Goal: Task Accomplishment & Management: Manage account settings

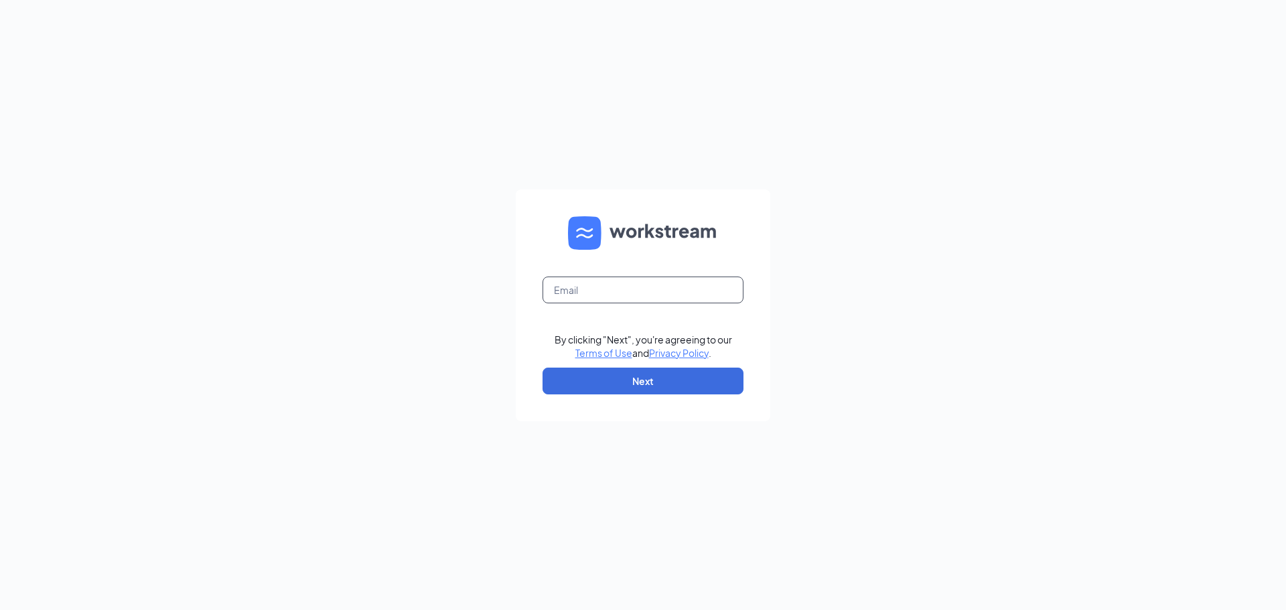
click at [671, 301] on input "text" at bounding box center [642, 290] width 201 height 27
type input "[EMAIL_ADDRESS][DOMAIN_NAME]"
click at [672, 387] on button "Next" at bounding box center [642, 381] width 201 height 27
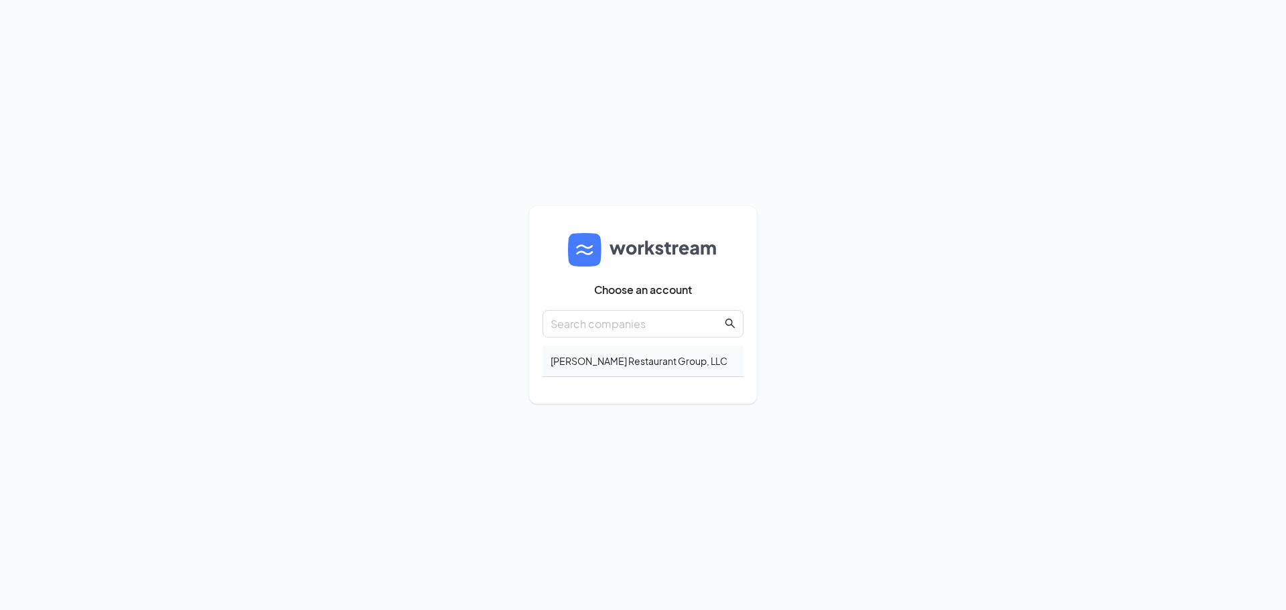
click at [644, 364] on div "Brantley Restaurant Group, LLC" at bounding box center [642, 361] width 201 height 31
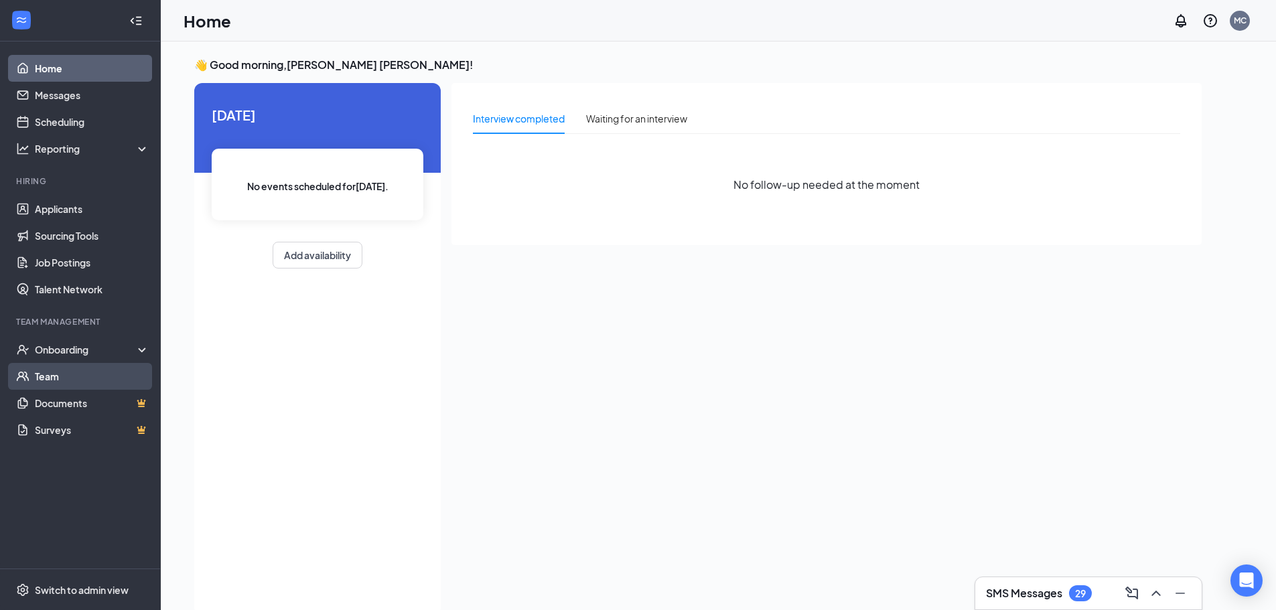
click at [90, 382] on link "Team" at bounding box center [92, 376] width 115 height 27
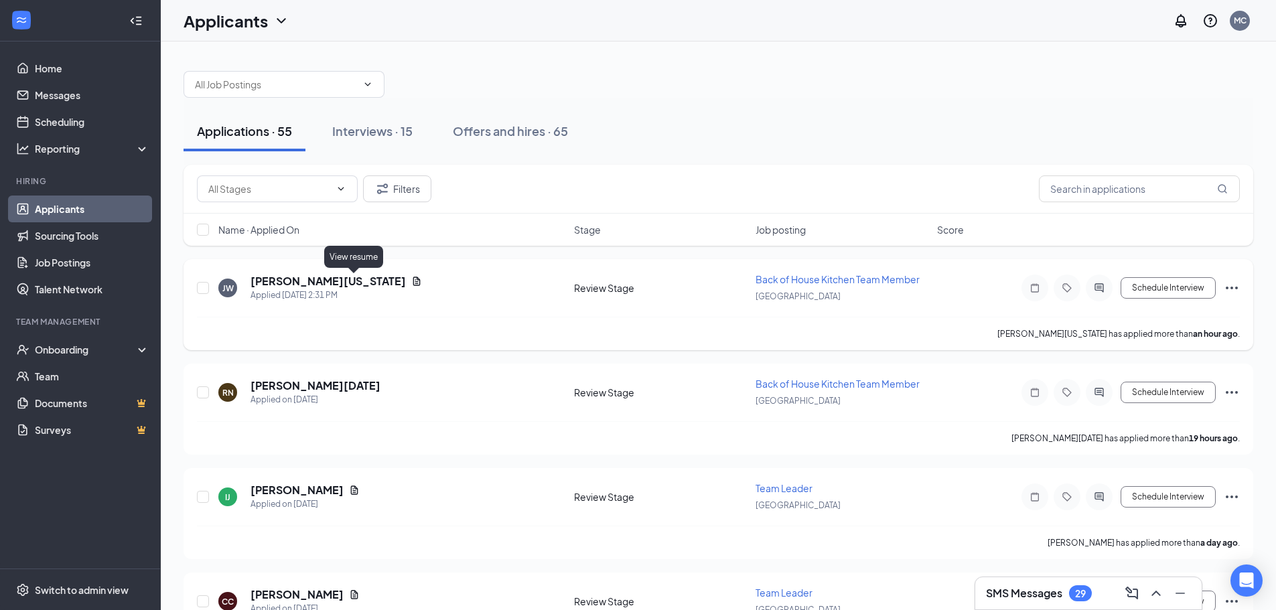
click at [411, 280] on icon "Document" at bounding box center [416, 281] width 11 height 11
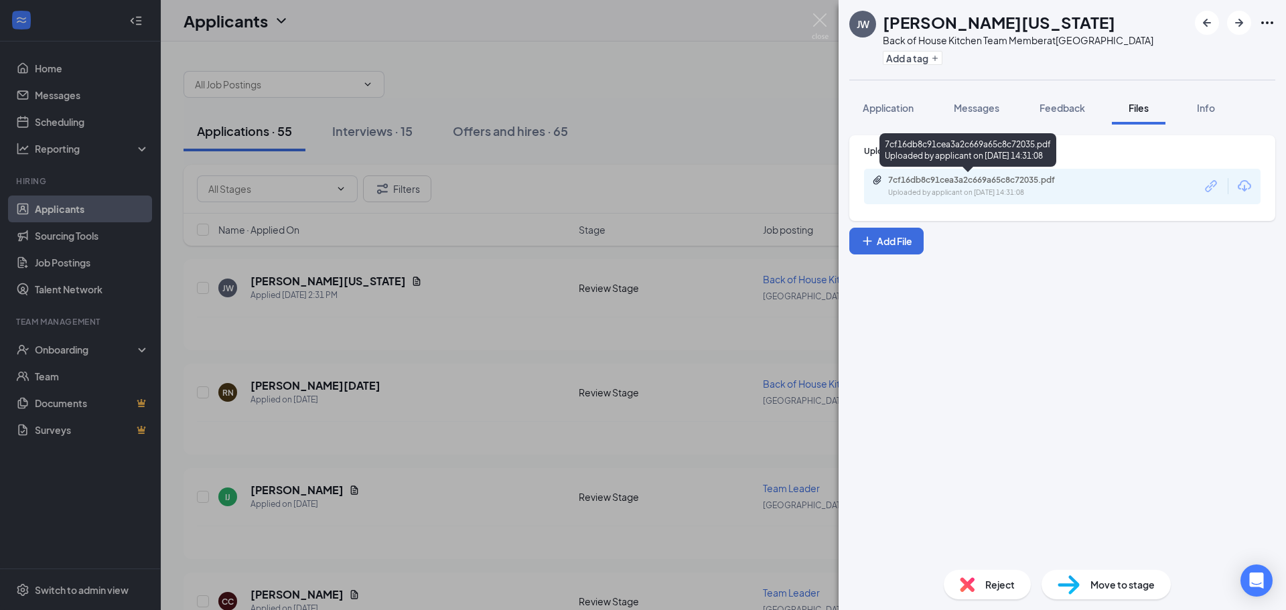
click at [1016, 184] on div "7cf16db8c91cea3a2c669a65c8c72035.pdf" at bounding box center [981, 180] width 187 height 11
click at [745, 126] on div "JW Jaylin Washington Back of House Kitchen Team Member at Columbiana Centre Add…" at bounding box center [643, 305] width 1286 height 610
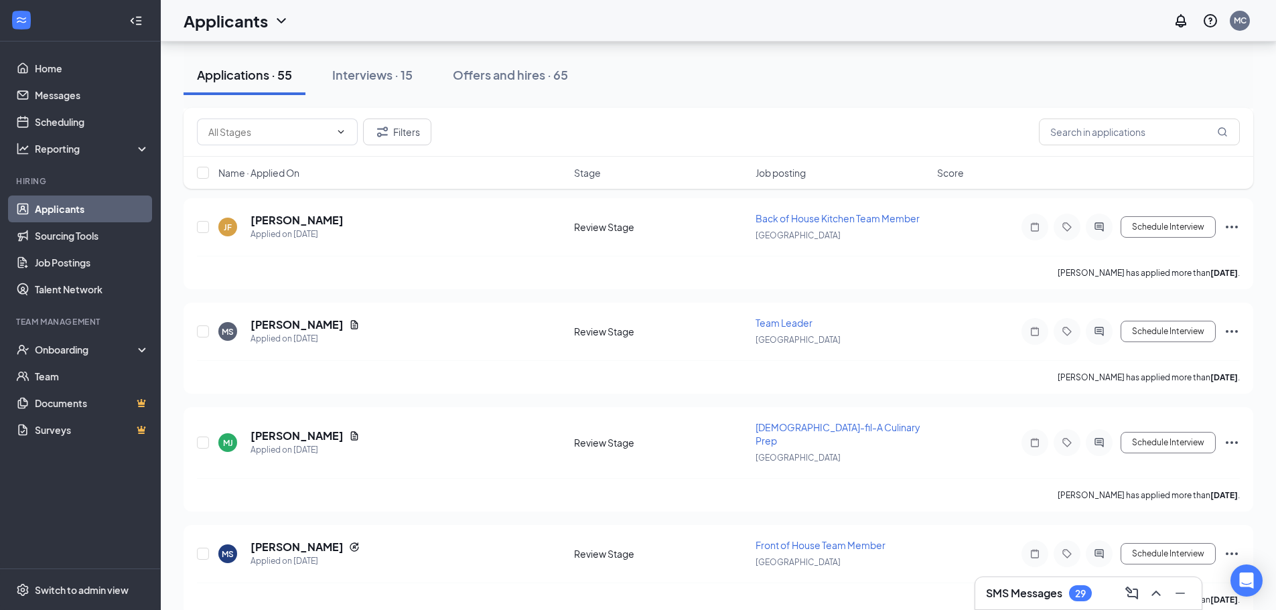
scroll to position [4620, 0]
click at [1081, 137] on input "text" at bounding box center [1139, 132] width 201 height 27
type input "roy"
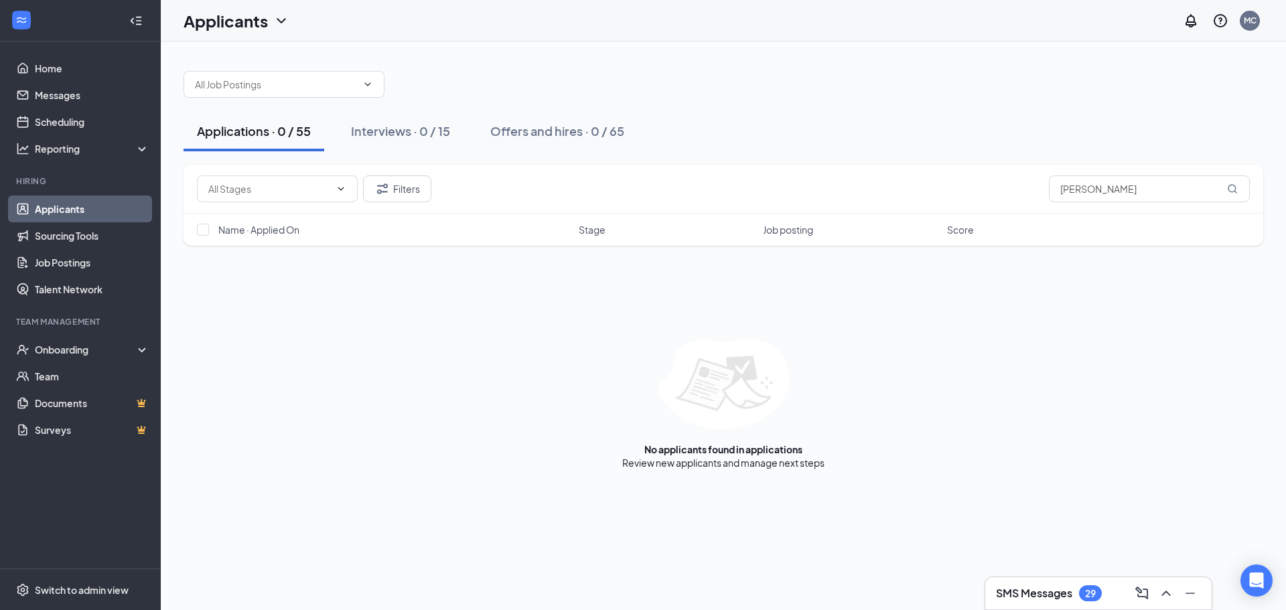
drag, startPoint x: 1089, startPoint y: 204, endPoint x: 1072, endPoint y: 204, distance: 16.7
click at [1072, 204] on div "Filters roy" at bounding box center [722, 189] width 1079 height 49
drag, startPoint x: 1086, startPoint y: 187, endPoint x: 1025, endPoint y: 187, distance: 61.6
click at [1025, 187] on div "Filters roy" at bounding box center [723, 188] width 1053 height 27
type input "jackson"
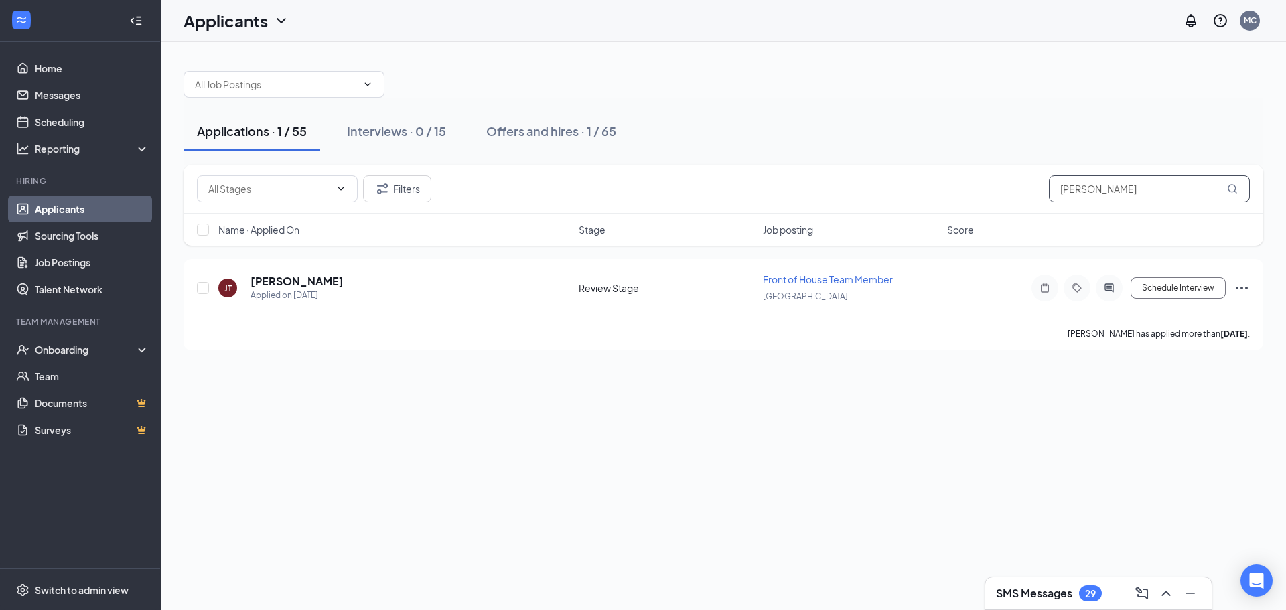
drag, startPoint x: 1105, startPoint y: 190, endPoint x: 997, endPoint y: 194, distance: 107.9
click at [997, 194] on div "Filters jackson" at bounding box center [723, 188] width 1053 height 27
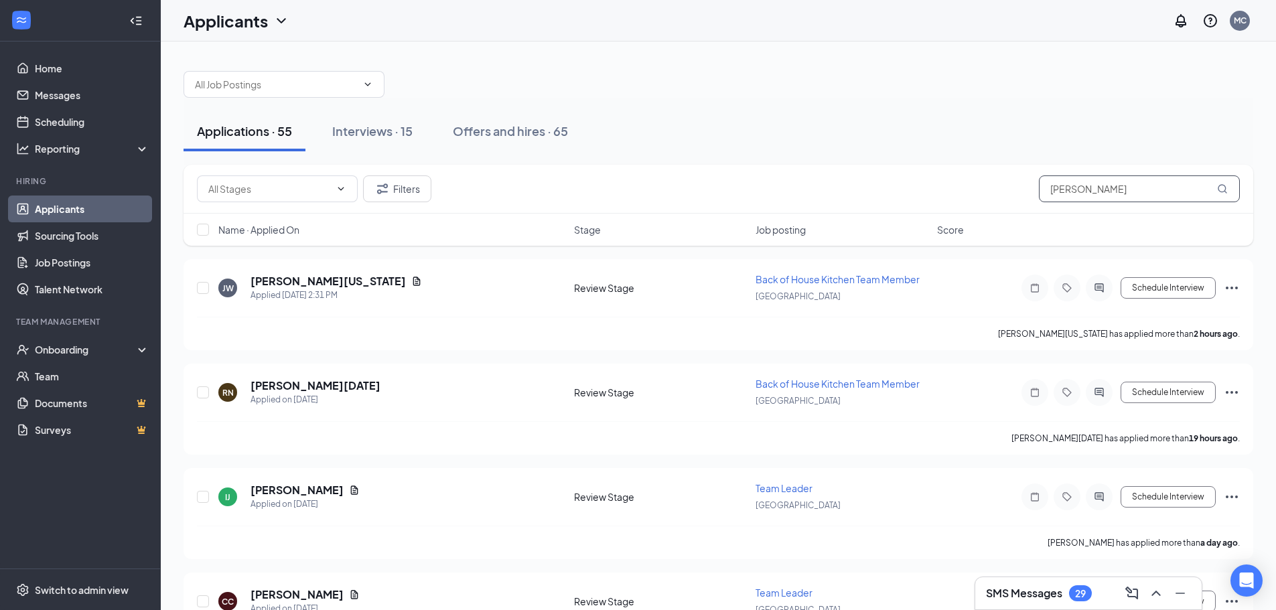
type input "arturo"
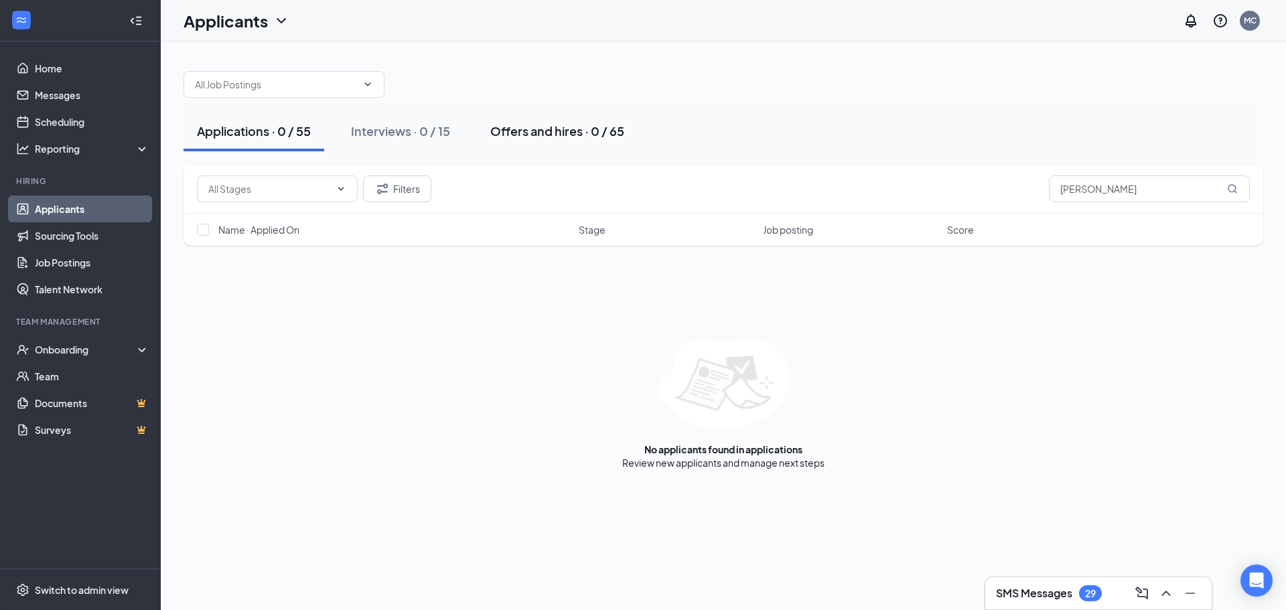
click at [547, 127] on div "Offers and hires · 0 / 65" at bounding box center [557, 131] width 134 height 17
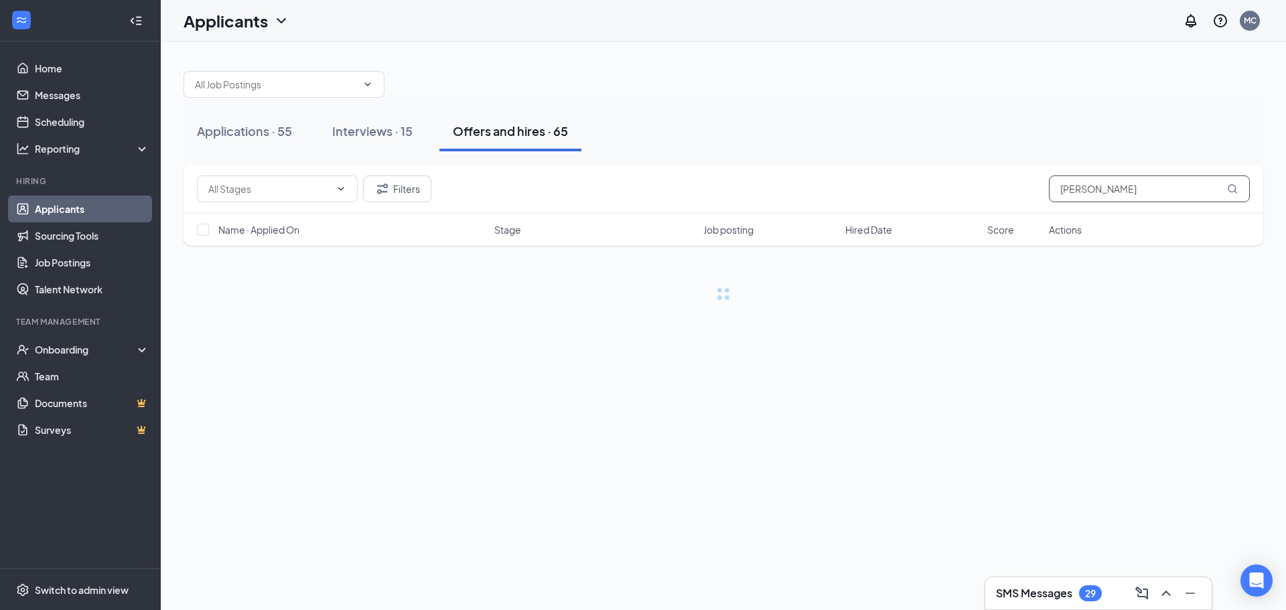
drag, startPoint x: 1166, startPoint y: 185, endPoint x: 887, endPoint y: 193, distance: 280.0
click at [887, 193] on div "Filters arturo" at bounding box center [723, 188] width 1053 height 27
type input "isis"
click at [1100, 281] on div "Filters isis Name · Applied On Stage Job posting Hired Date Score Actions" at bounding box center [722, 233] width 1079 height 136
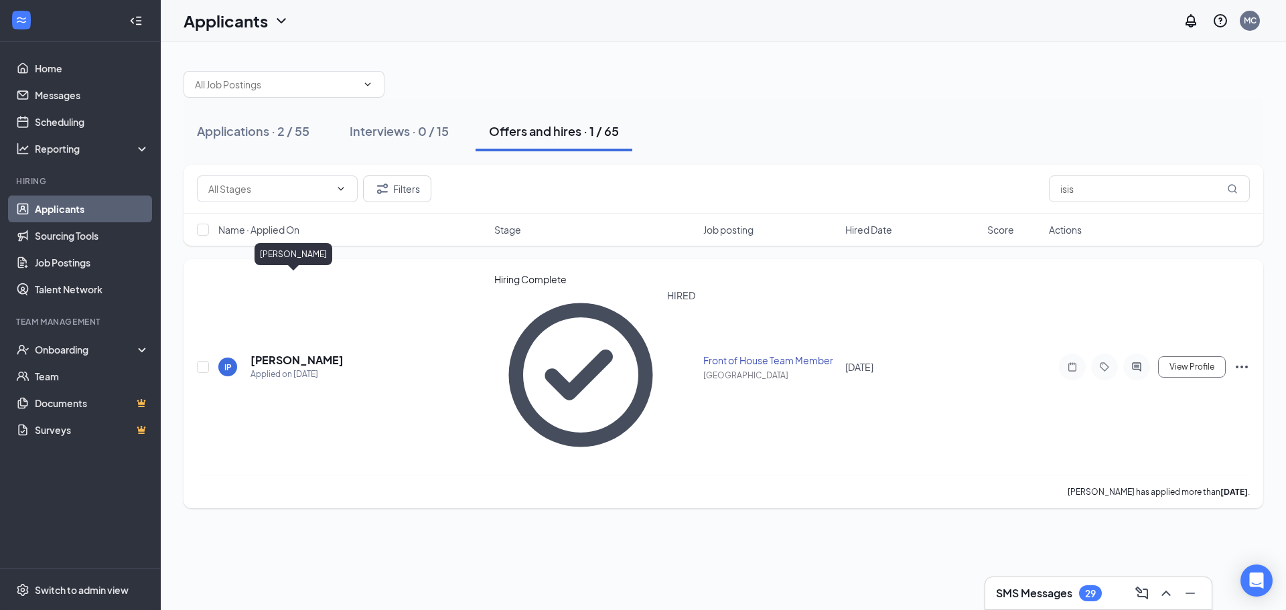
click at [271, 353] on h5 "Isis Patterson" at bounding box center [296, 360] width 93 height 15
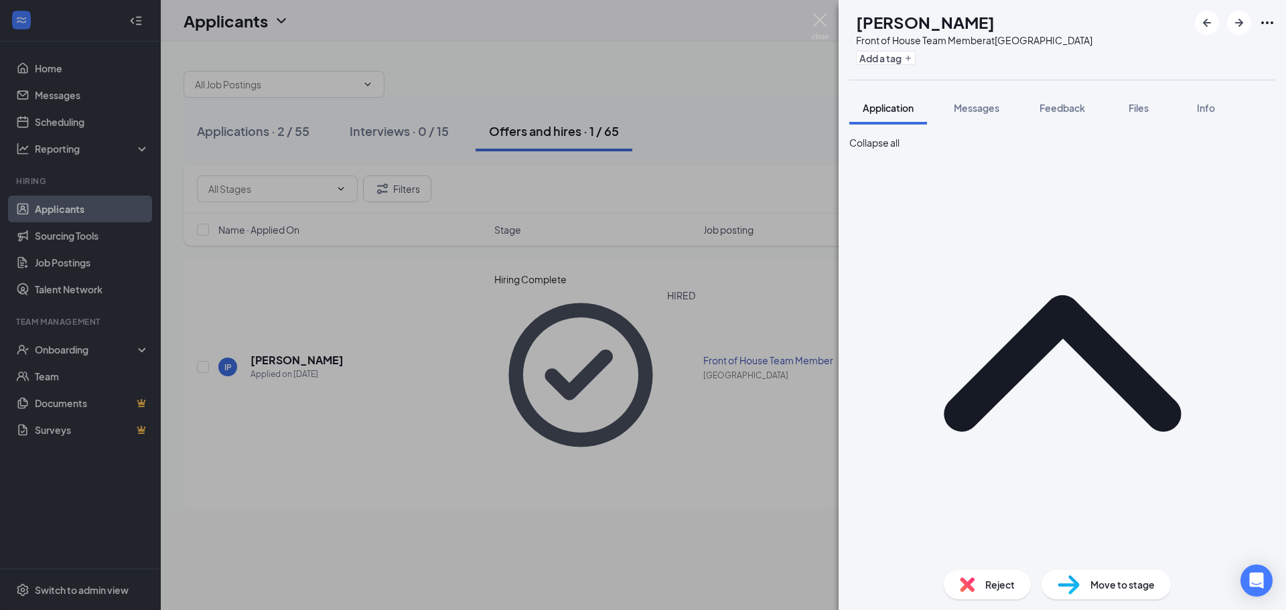
click at [869, 162] on div "Application" at bounding box center [1062, 370] width 426 height 441
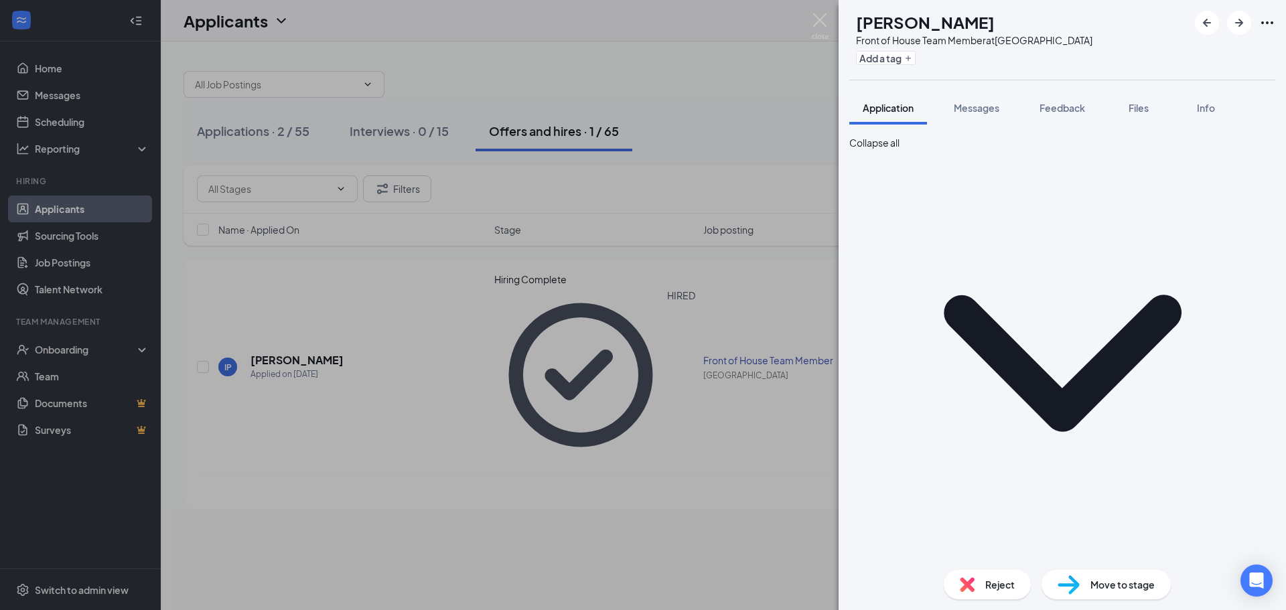
click at [913, 576] on div "Application" at bounding box center [1062, 583] width 426 height 15
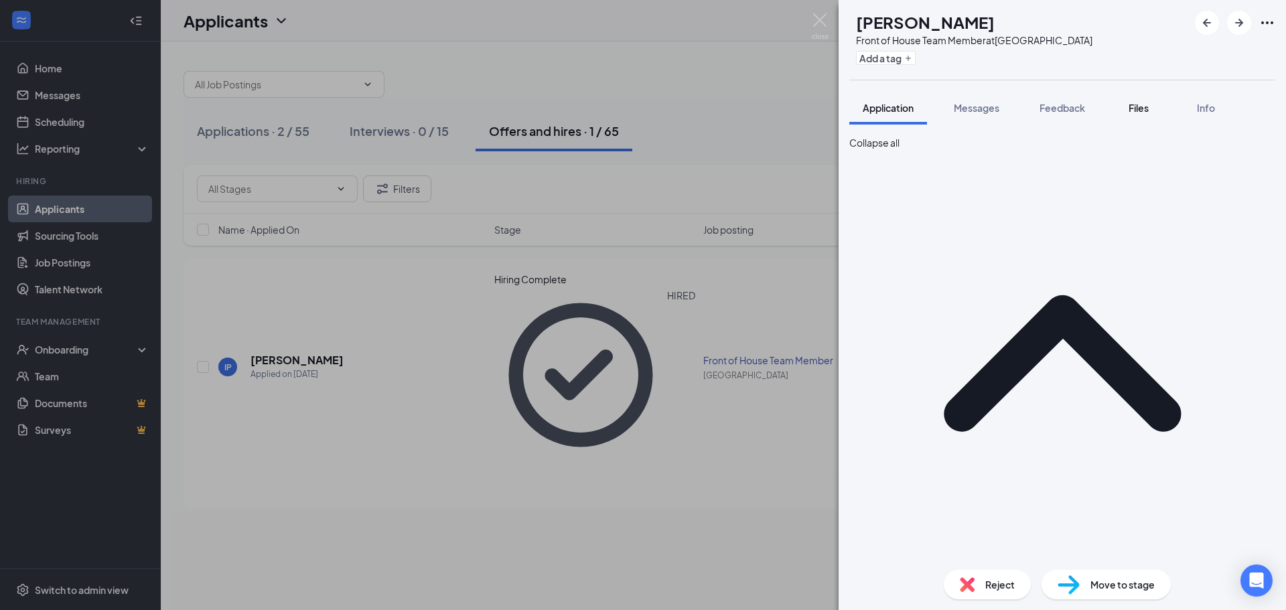
click at [1161, 108] on button "Files" at bounding box center [1139, 107] width 54 height 33
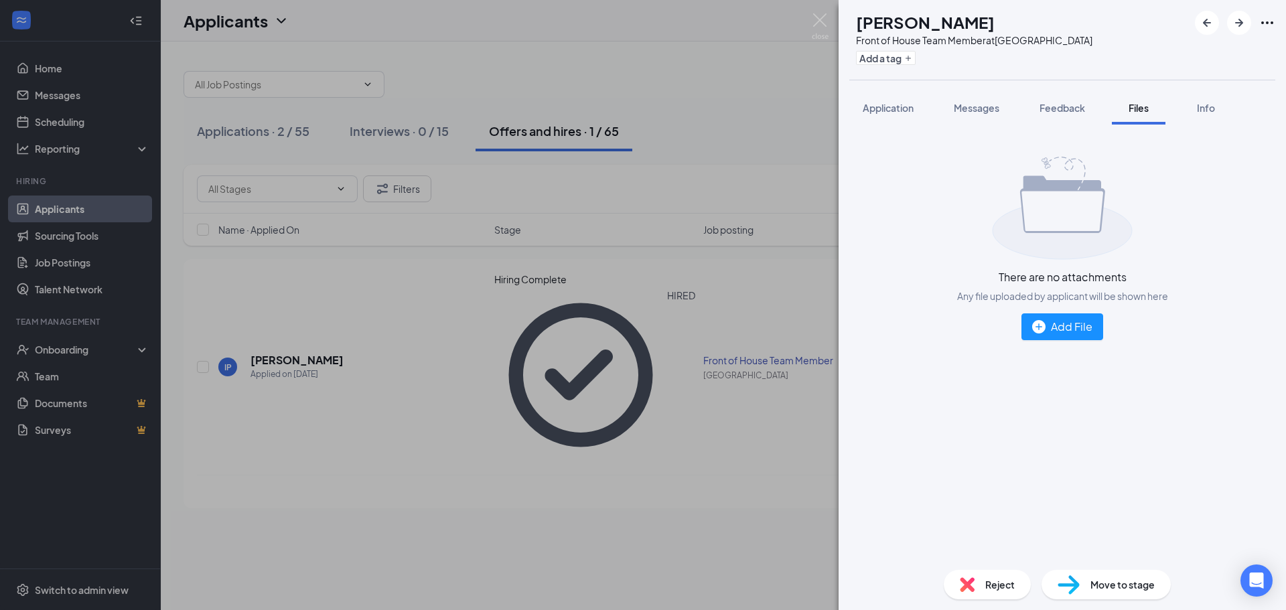
click at [727, 408] on div "IP Isis Patterson Front of House Team Member at Columbiana Centre Add a tag App…" at bounding box center [643, 305] width 1286 height 610
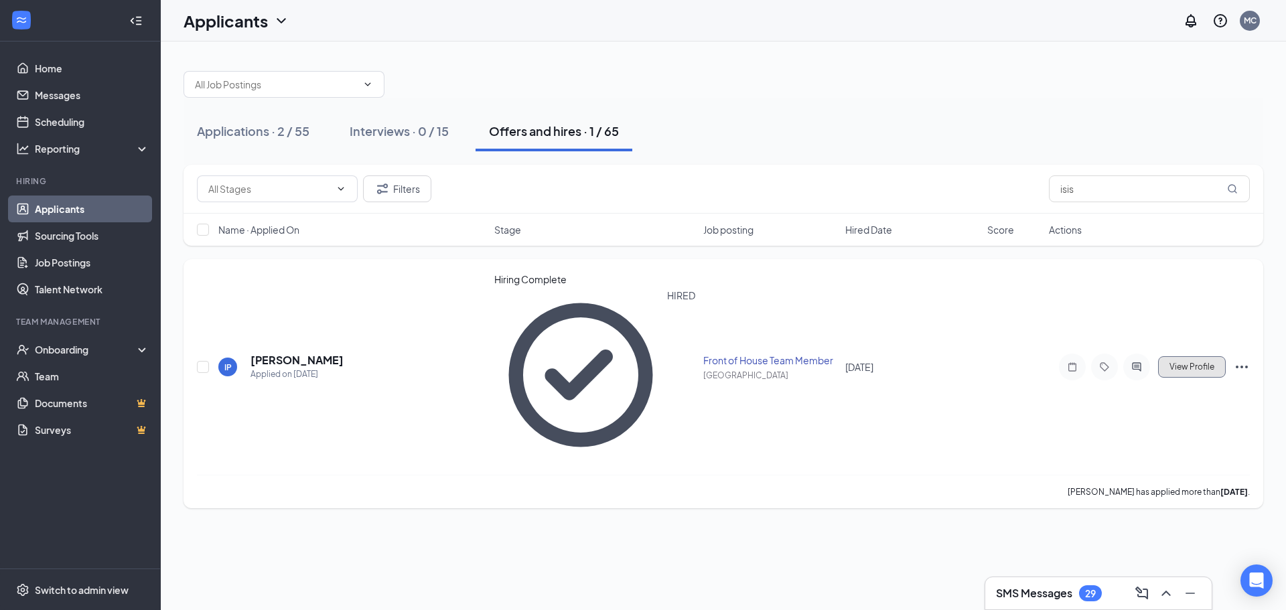
click at [1173, 362] on span "View Profile" at bounding box center [1191, 366] width 45 height 9
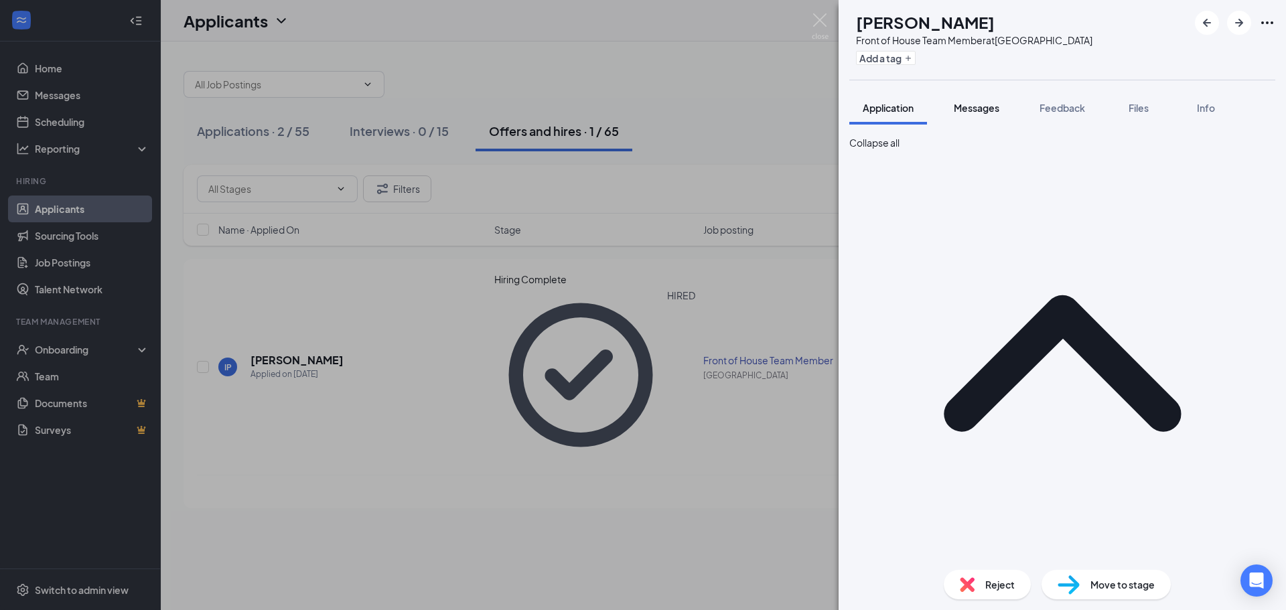
click at [984, 119] on button "Messages" at bounding box center [976, 107] width 72 height 33
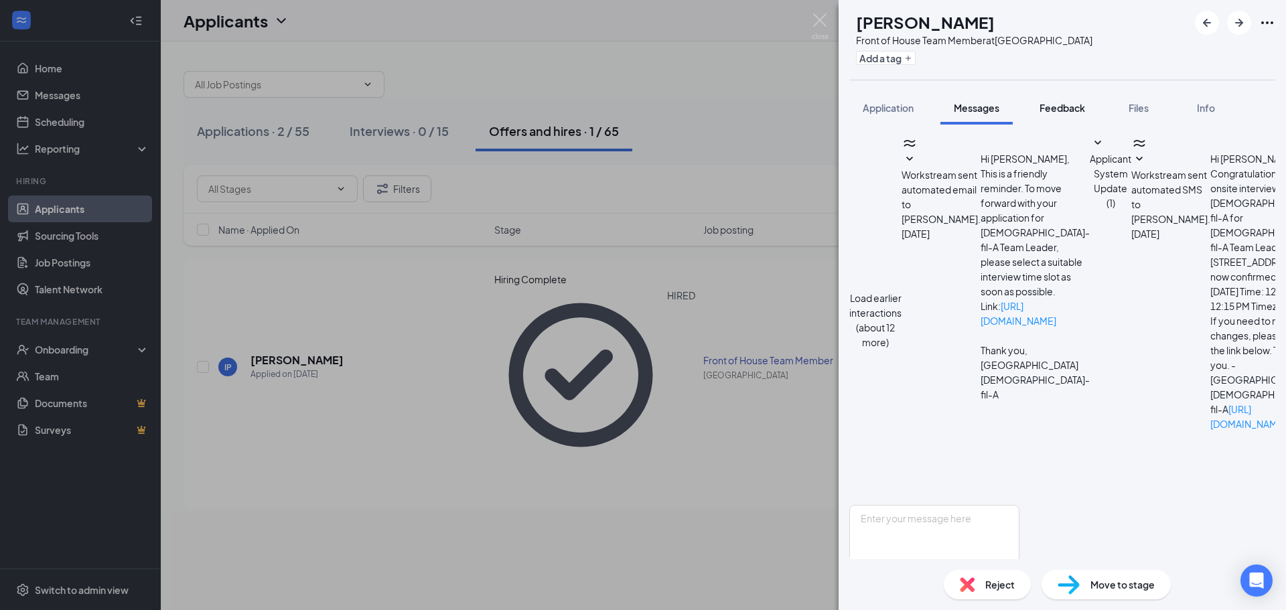
click at [1061, 113] on span "Feedback" at bounding box center [1062, 108] width 46 height 12
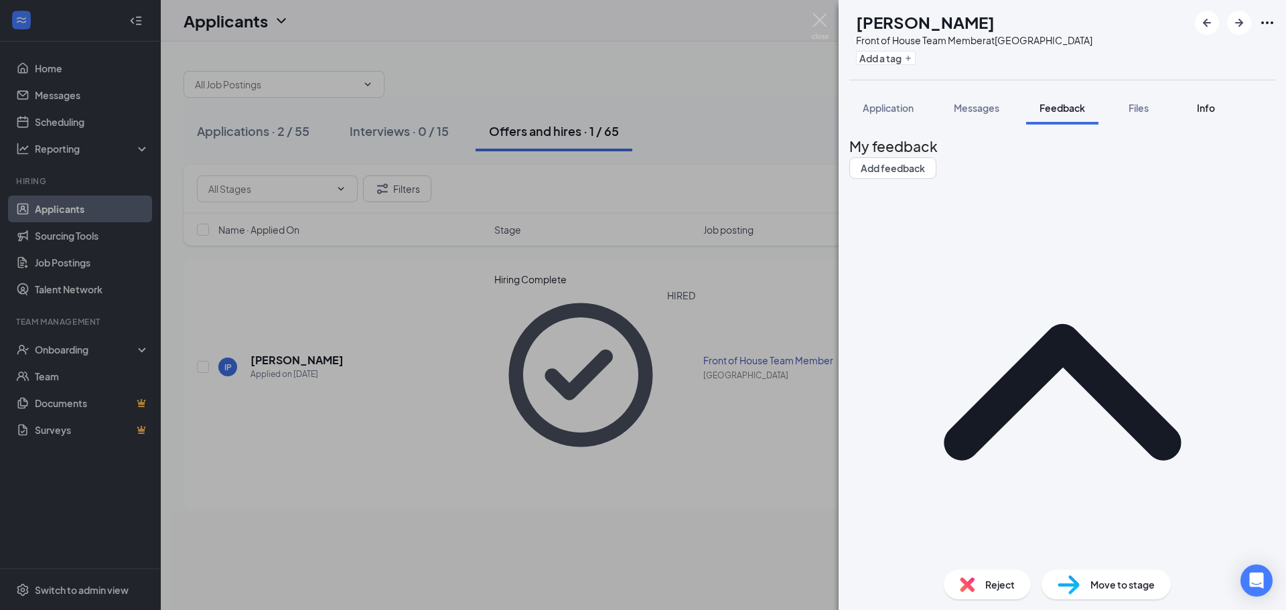
click at [1209, 112] on span "Info" at bounding box center [1206, 108] width 18 height 12
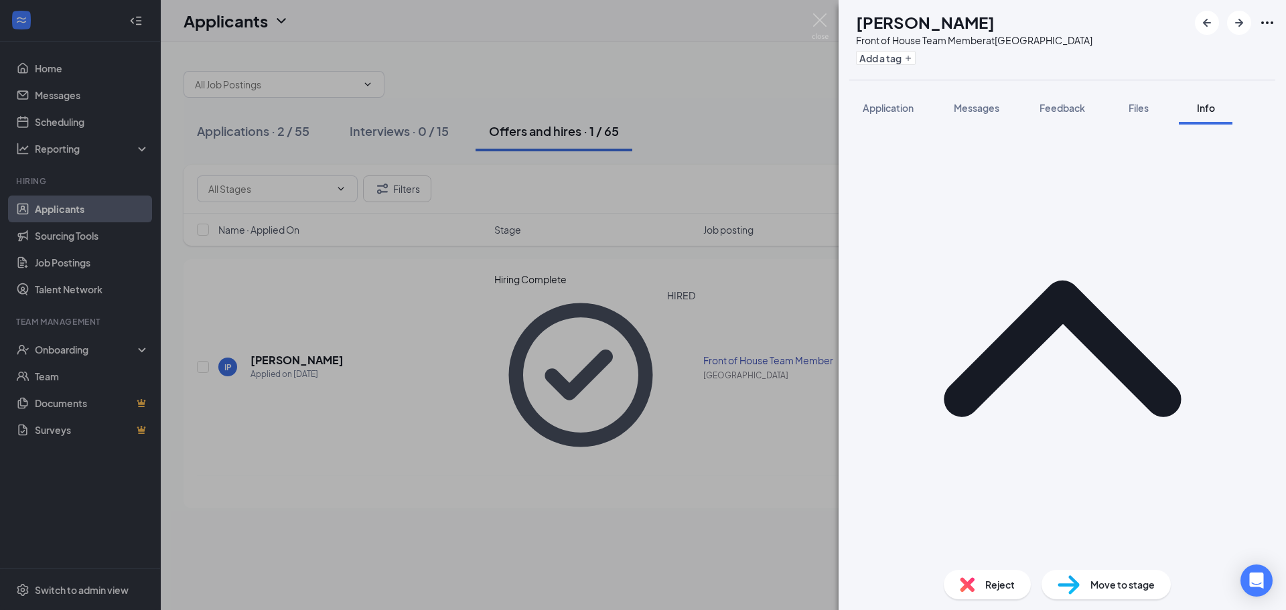
drag, startPoint x: 946, startPoint y: 384, endPoint x: 948, endPoint y: 464, distance: 79.7
drag, startPoint x: 695, startPoint y: 546, endPoint x: 667, endPoint y: 544, distance: 28.2
click at [667, 544] on div "IP Isis Patterson Front of House Team Member at Columbiana Centre Add a tag App…" at bounding box center [643, 305] width 1286 height 610
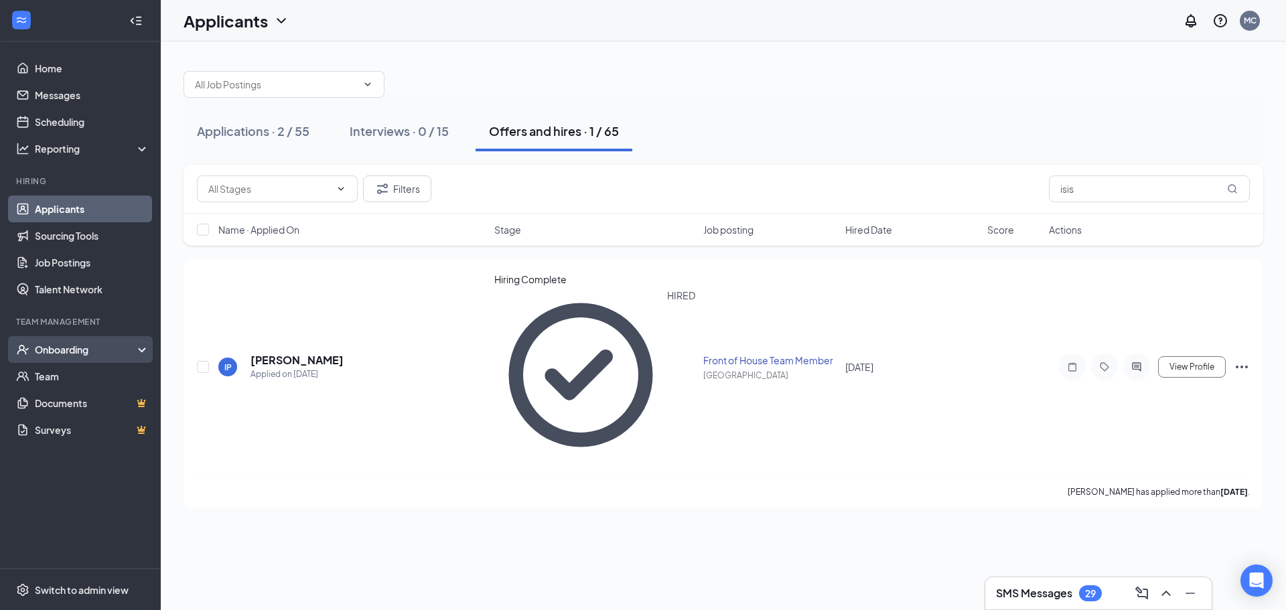
click at [108, 350] on div "Onboarding" at bounding box center [86, 349] width 103 height 13
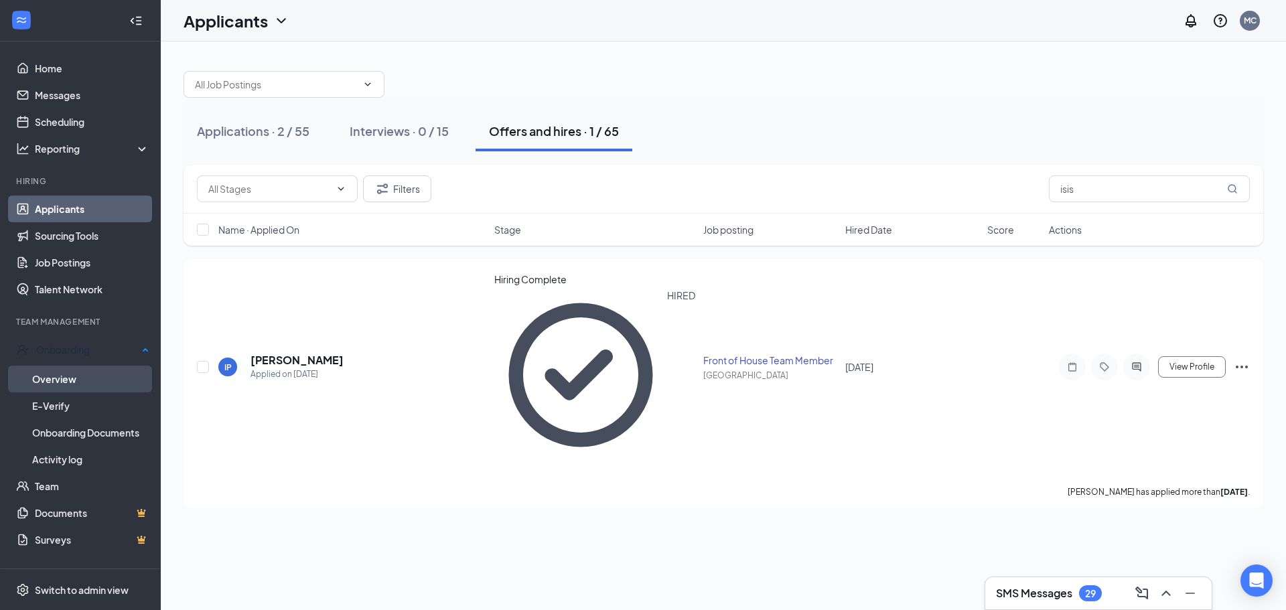
click at [102, 383] on link "Overview" at bounding box center [90, 379] width 117 height 27
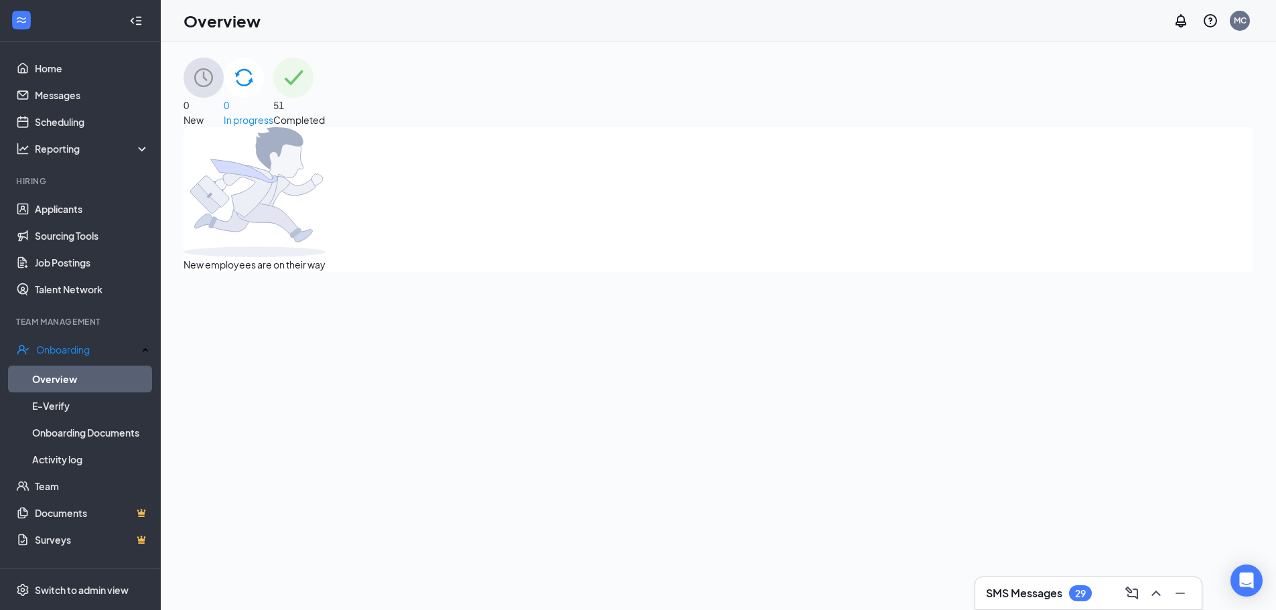
click at [325, 98] on span "51" at bounding box center [299, 105] width 52 height 15
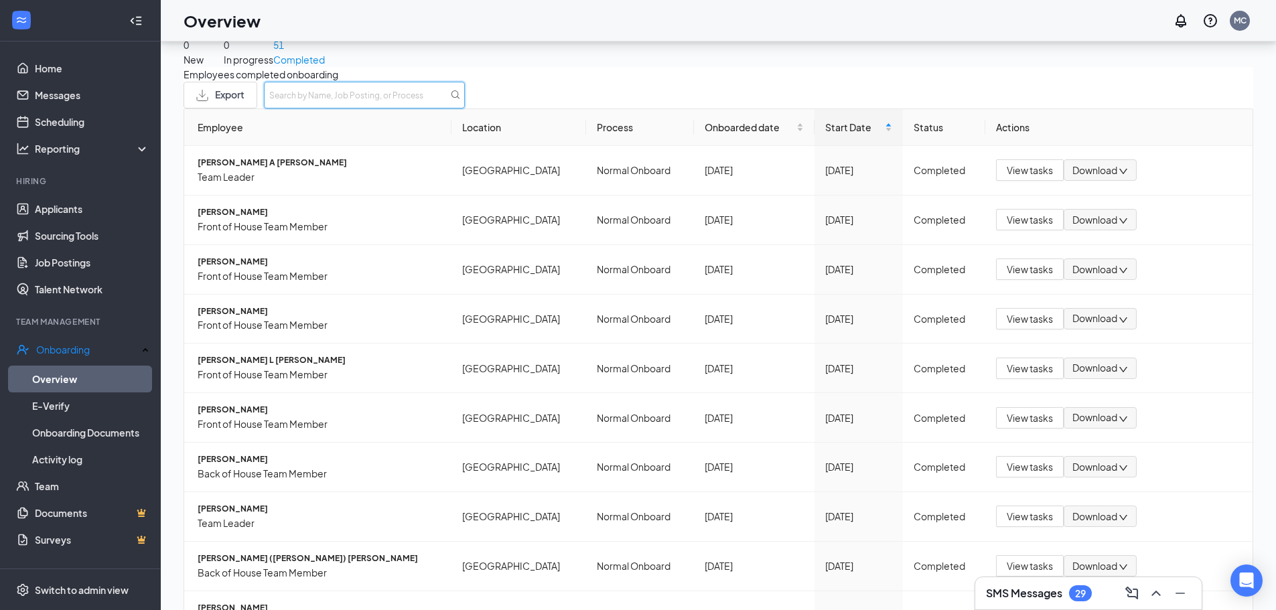
click at [465, 104] on input "text" at bounding box center [364, 95] width 201 height 27
type input "isis"
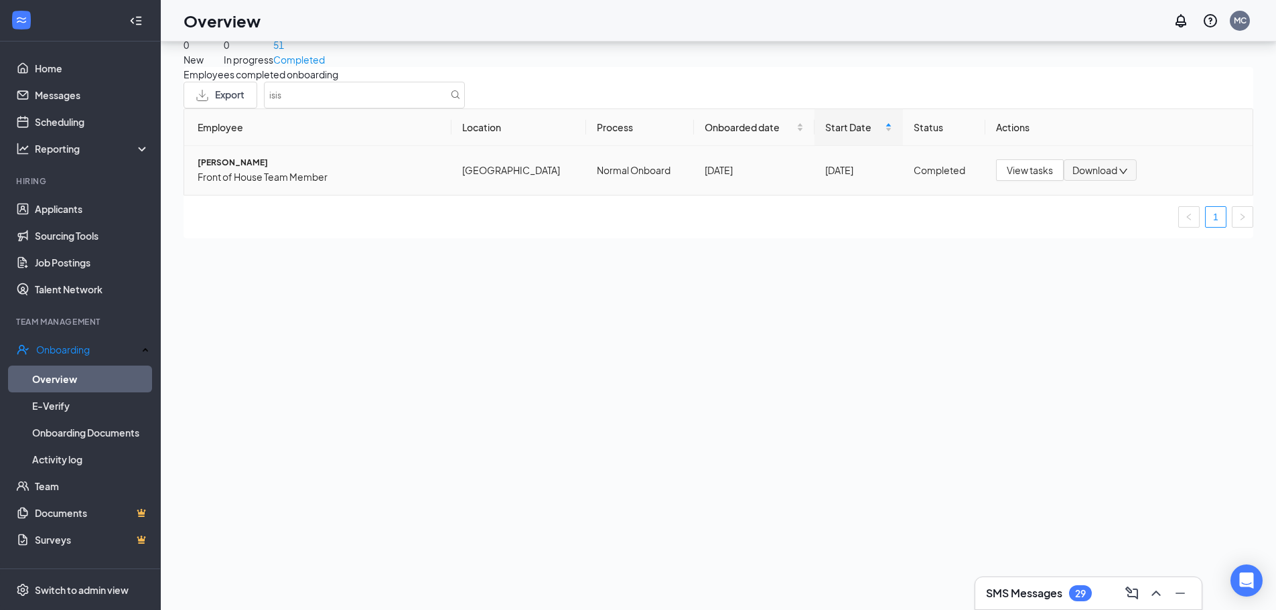
click at [796, 195] on td "Jul 14" at bounding box center [754, 170] width 121 height 49
click at [1016, 177] on span "View tasks" at bounding box center [1029, 170] width 46 height 15
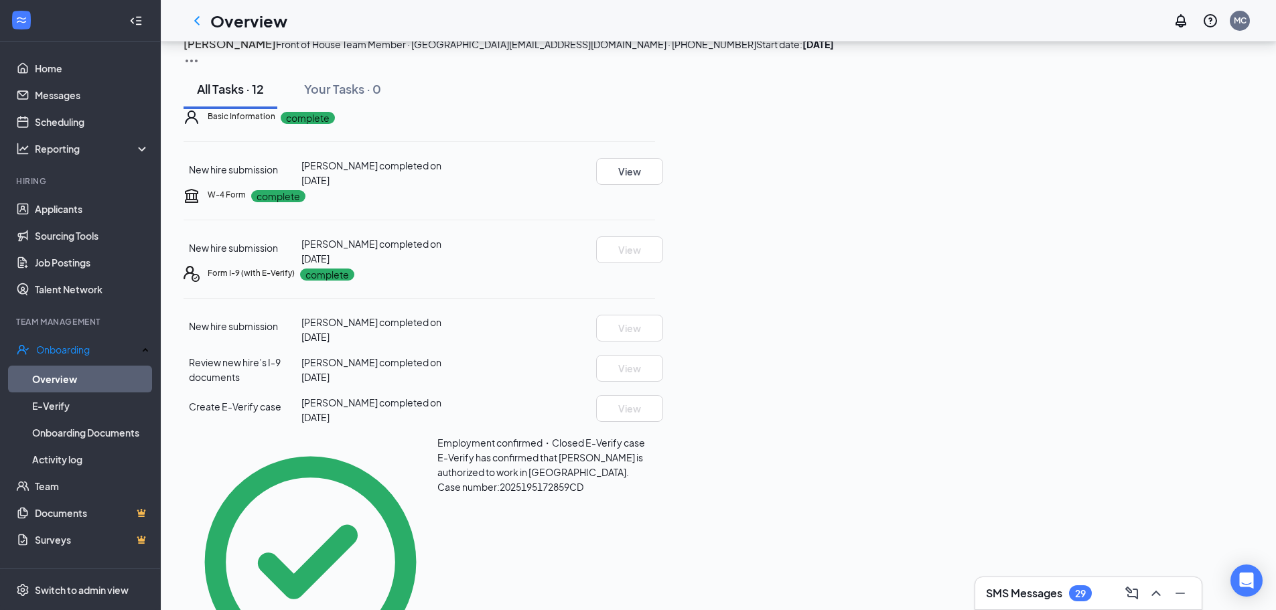
scroll to position [67, 0]
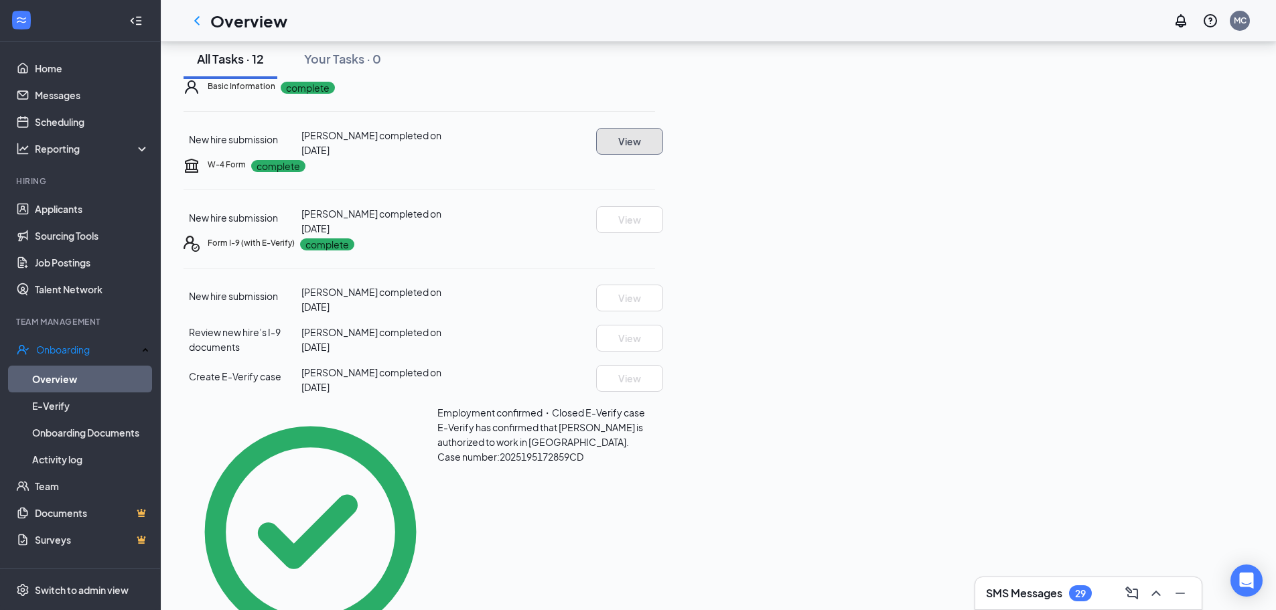
click at [663, 155] on button "View" at bounding box center [629, 141] width 67 height 27
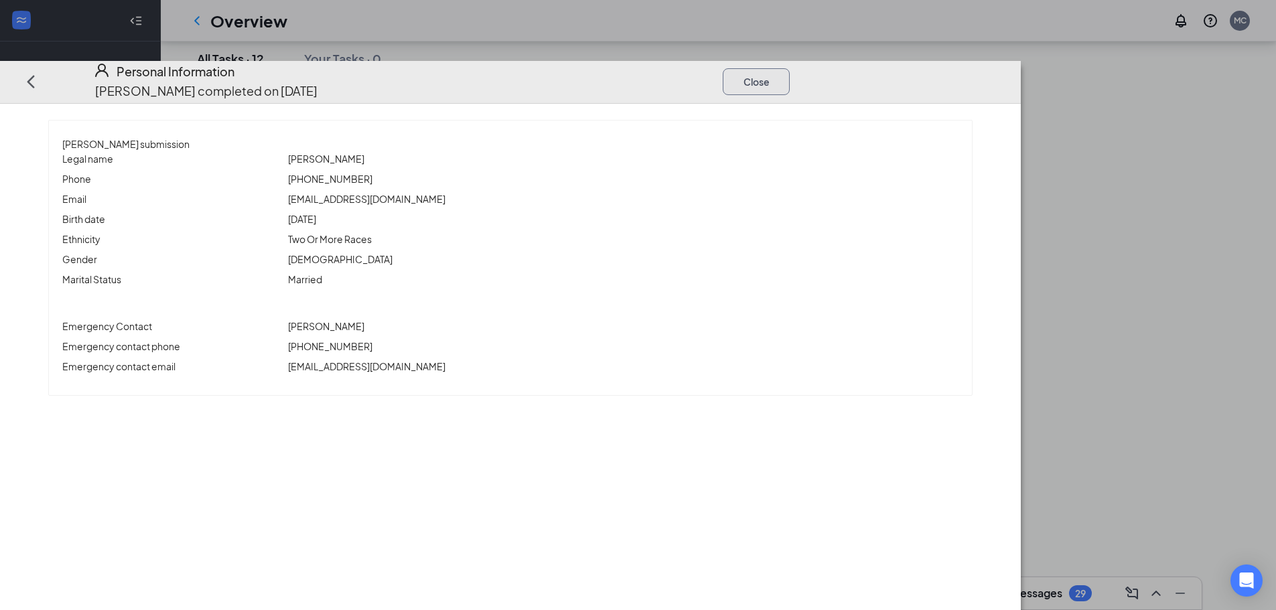
click at [789, 68] on button "Close" at bounding box center [756, 81] width 67 height 27
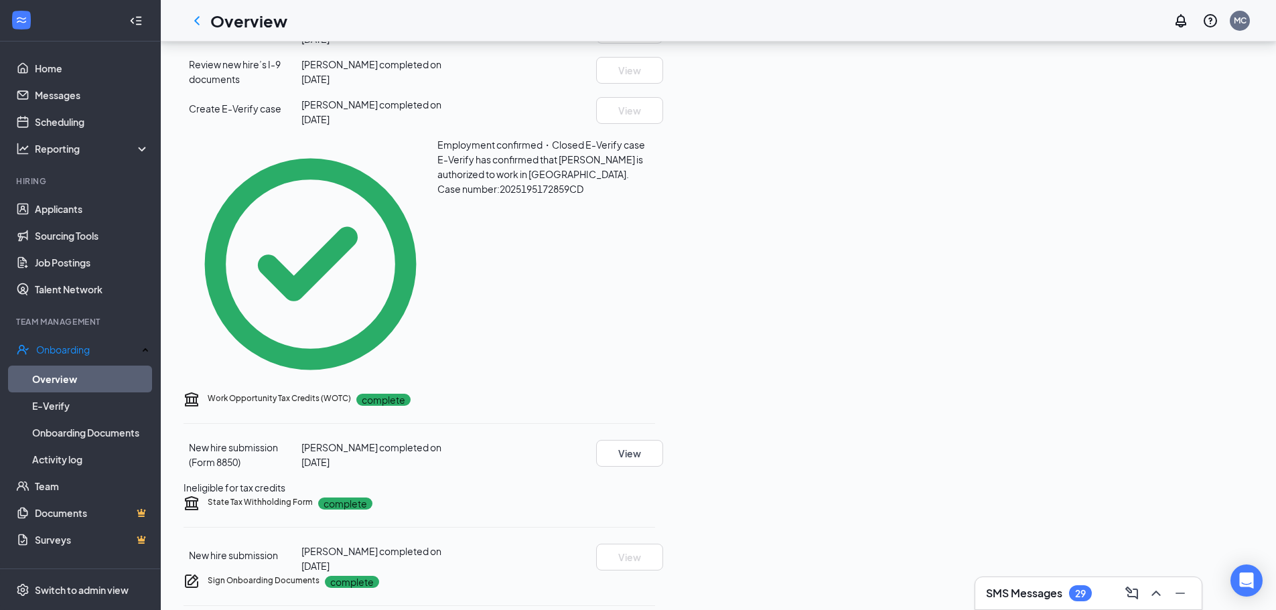
scroll to position [402, 0]
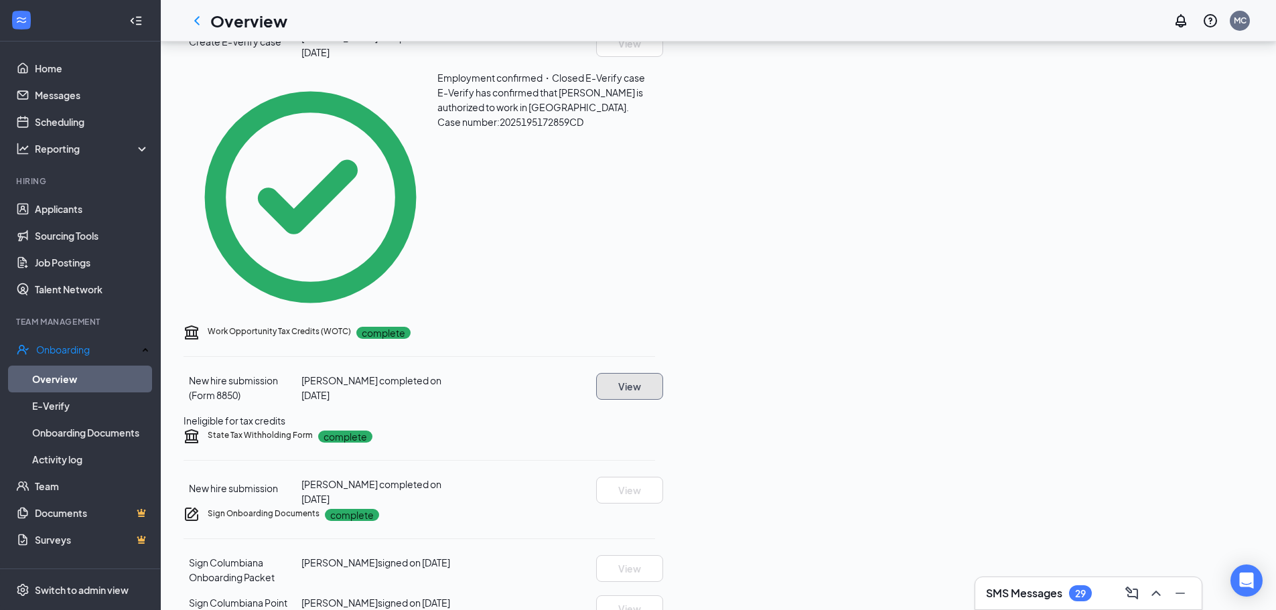
click at [663, 373] on button "View" at bounding box center [629, 386] width 67 height 27
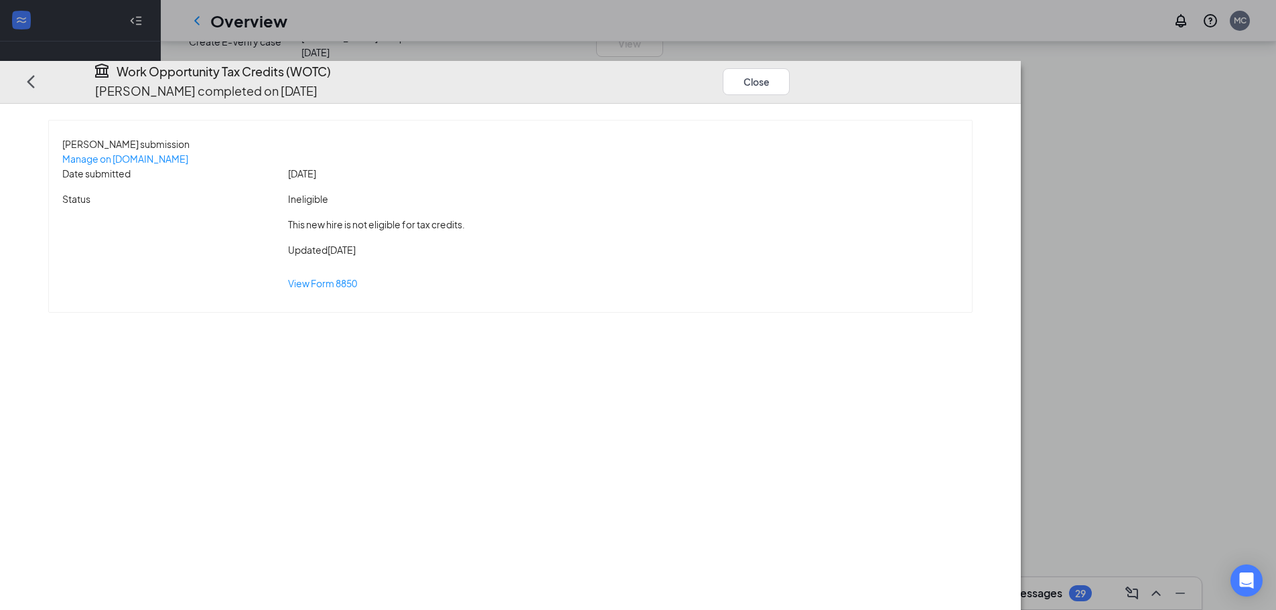
drag, startPoint x: 1168, startPoint y: 135, endPoint x: 1179, endPoint y: 242, distance: 107.7
click at [1021, 242] on div "Isis M Patterson's submission Manage on WOTC.com Date submitted May 30, 2025 St…" at bounding box center [510, 357] width 1021 height 506
click at [1021, 239] on div "Isis M Patterson's submission Manage on WOTC.com Date submitted May 30, 2025 St…" at bounding box center [510, 357] width 1021 height 506
click at [789, 68] on button "Close" at bounding box center [756, 81] width 67 height 27
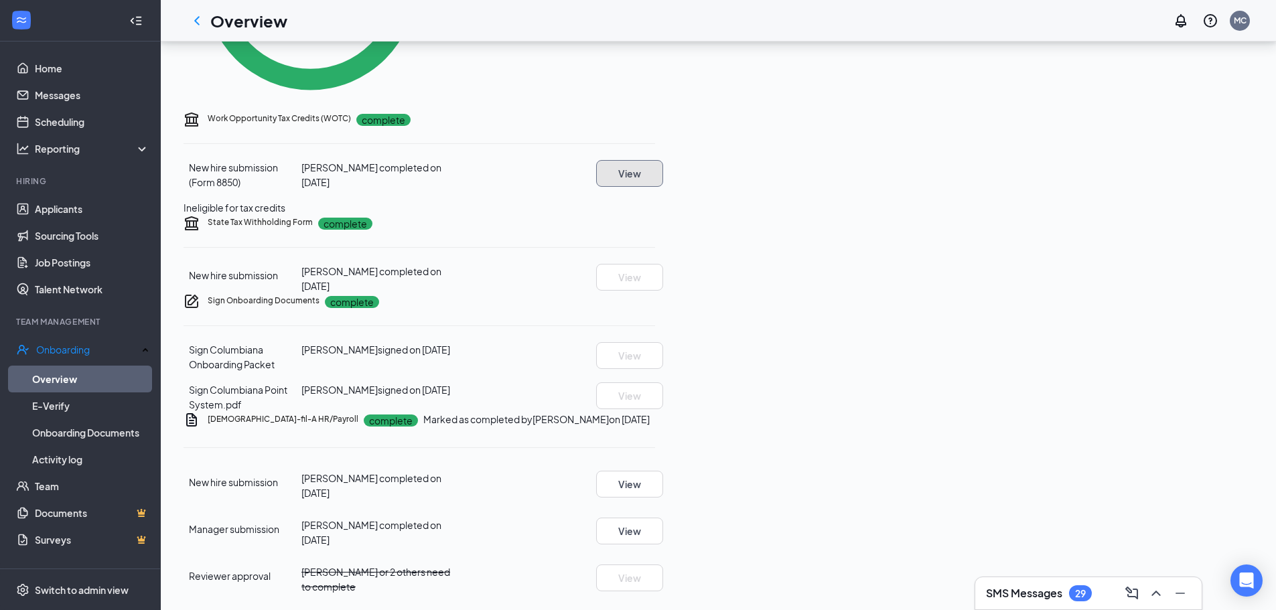
scroll to position [663, 0]
click at [663, 471] on button "View" at bounding box center [629, 484] width 67 height 27
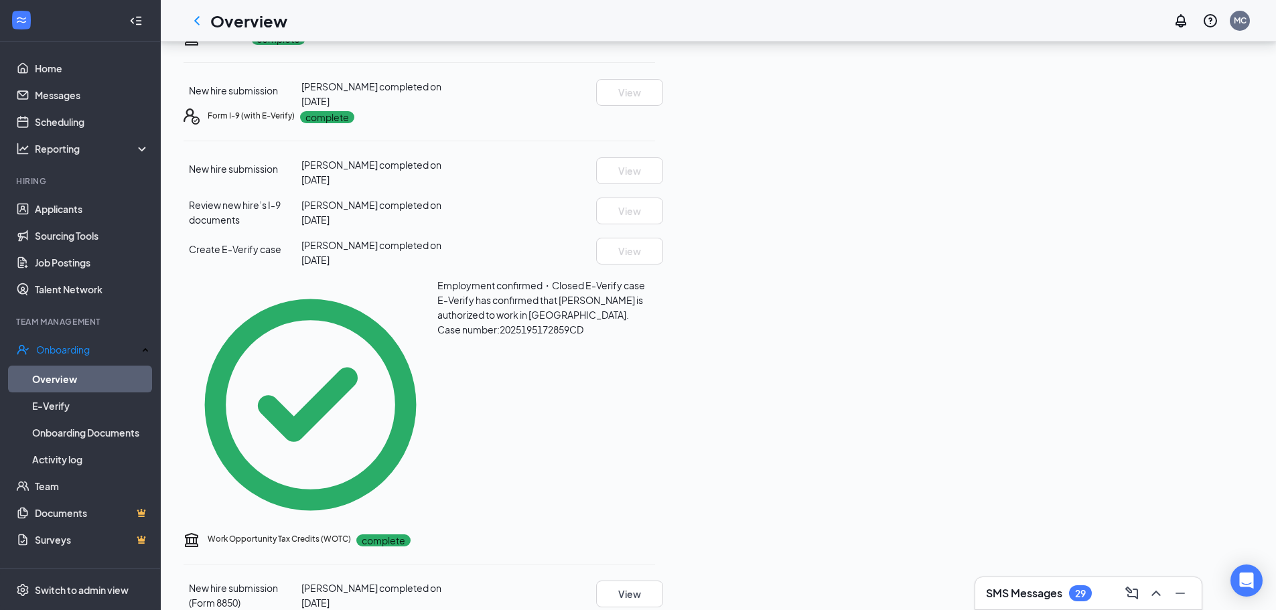
scroll to position [0, 0]
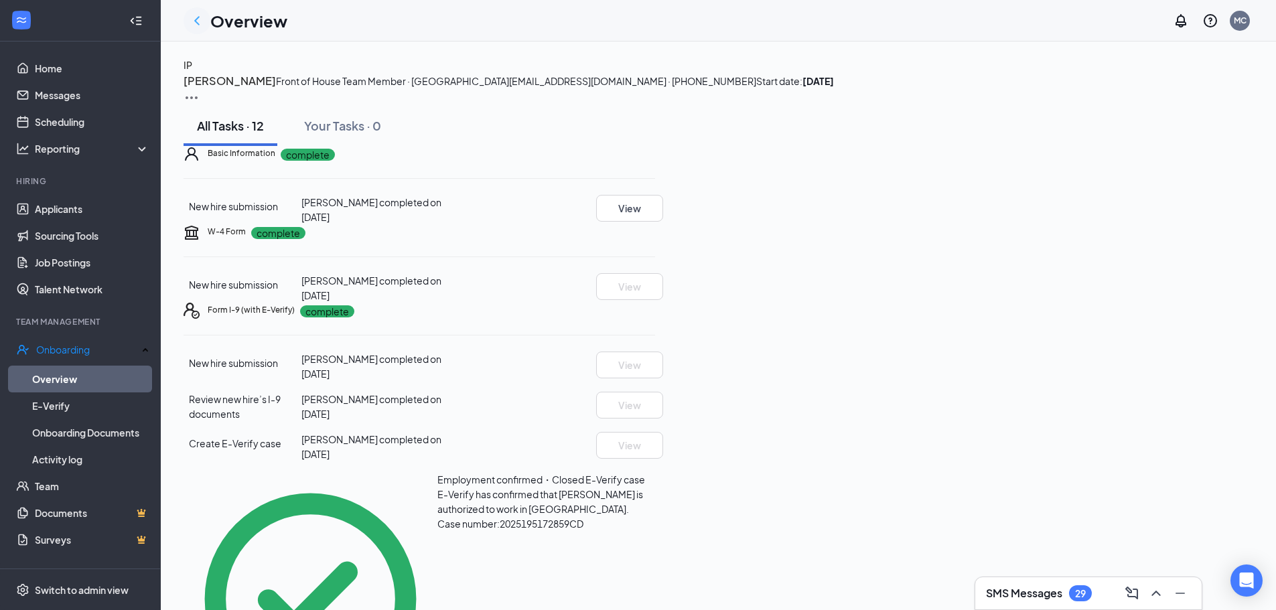
click at [202, 16] on icon "ChevronLeft" at bounding box center [197, 21] width 16 height 16
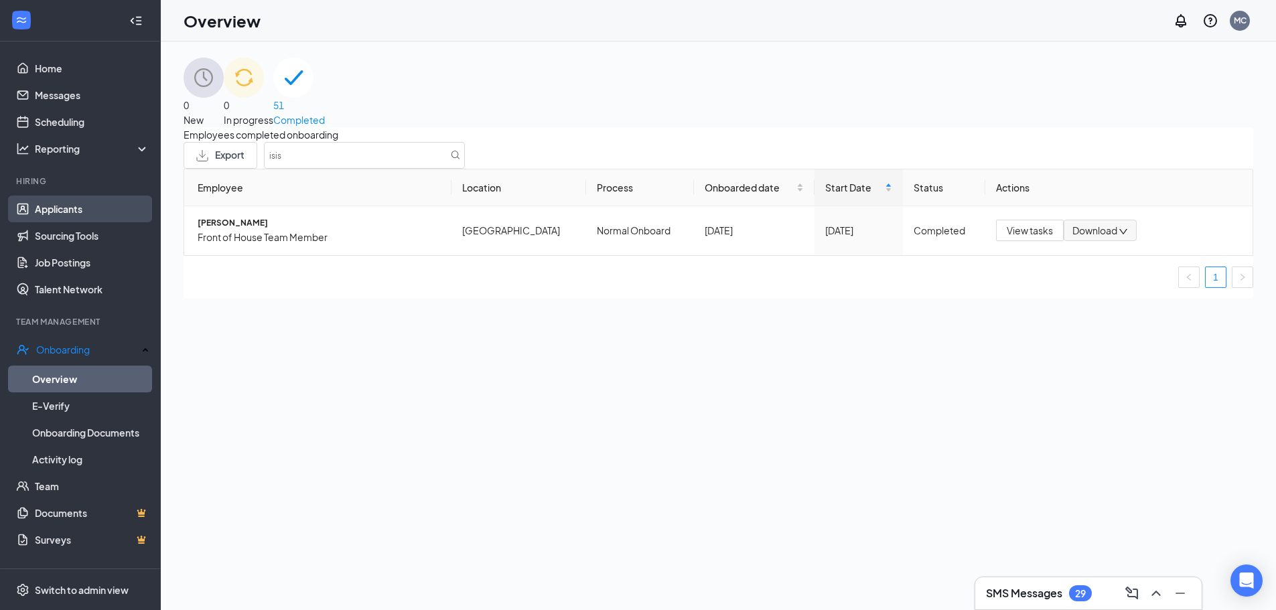
click at [80, 218] on link "Applicants" at bounding box center [92, 209] width 115 height 27
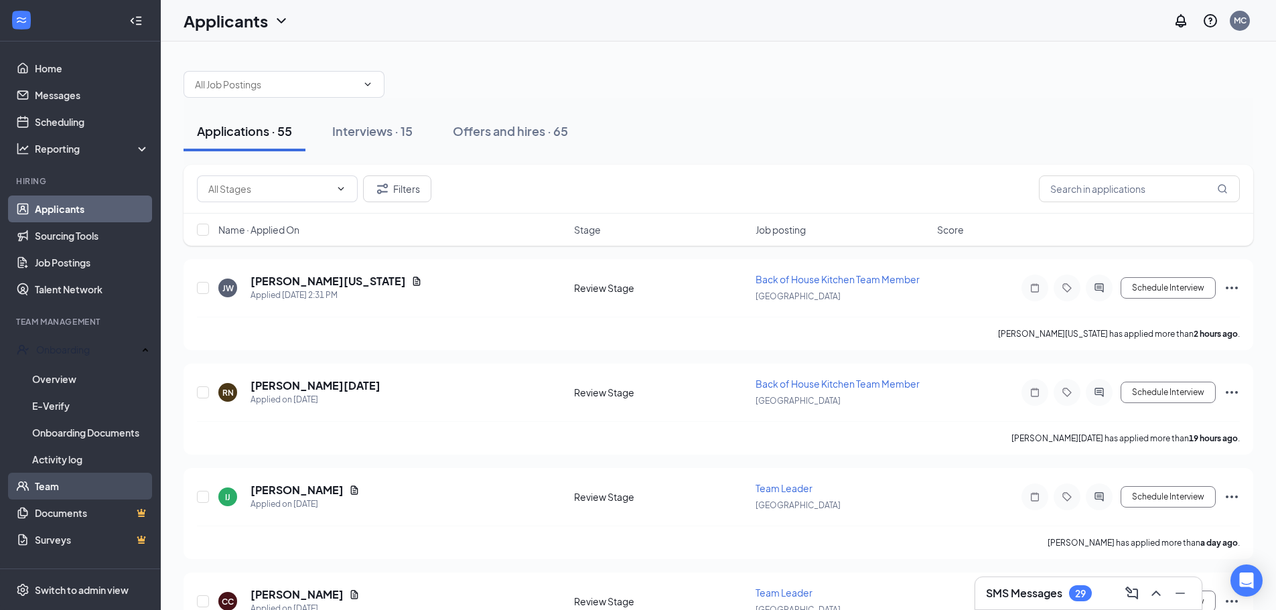
click at [69, 492] on link "Team" at bounding box center [92, 486] width 115 height 27
